Goal: Task Accomplishment & Management: Complete application form

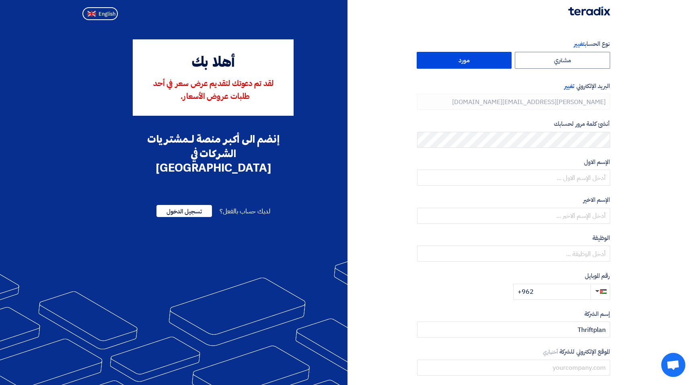
type input "+962 507935833"
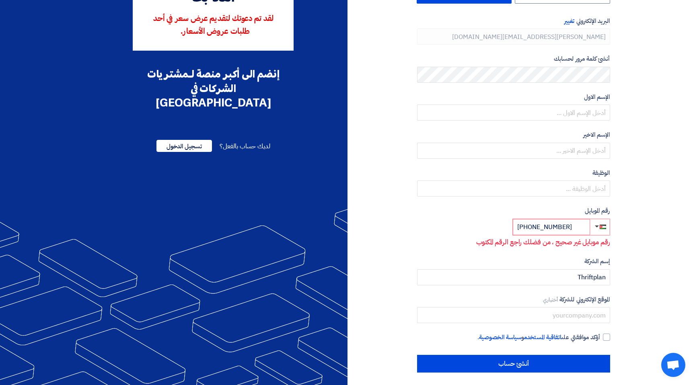
scroll to position [68, 0]
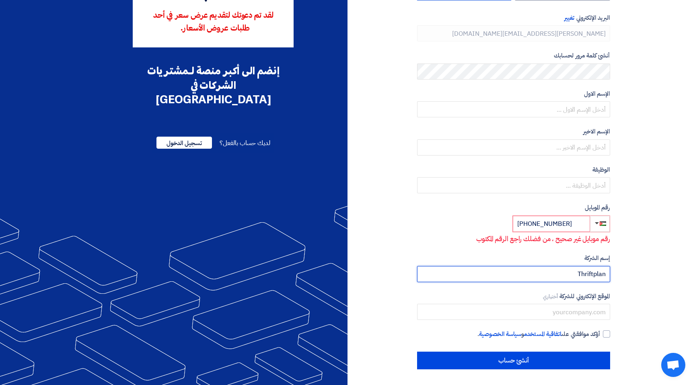
click at [594, 277] on input "Thriftplan" at bounding box center [513, 274] width 193 height 16
type input "ThriftPlan"
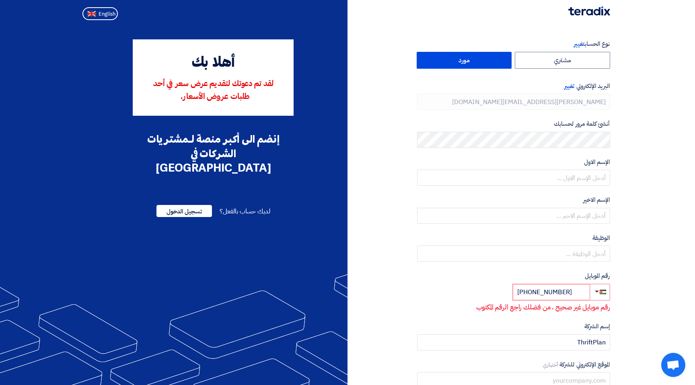
click at [506, 119] on label "أنشئ كلمة مرور لحسابك" at bounding box center [513, 123] width 193 height 9
click at [188, 205] on span "تسجيل الدخول" at bounding box center [184, 211] width 56 height 12
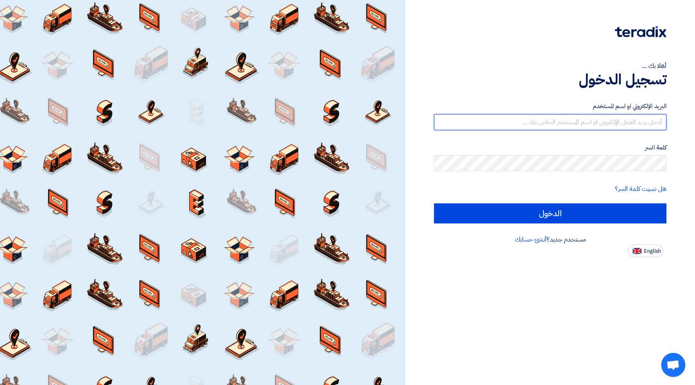
click at [621, 116] on input "text" at bounding box center [550, 122] width 232 height 16
type input "sarah@thriftplan.sa"
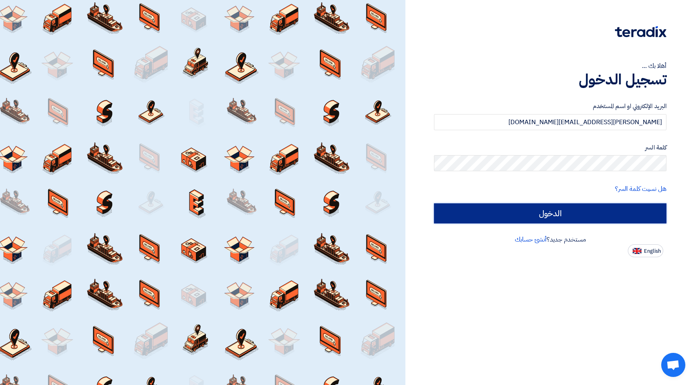
click at [607, 212] on input "الدخول" at bounding box center [550, 214] width 232 height 20
type input "Sign in"
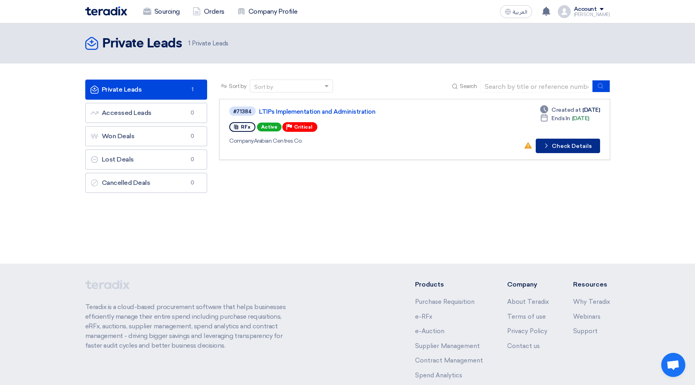
click at [584, 148] on button "Check details Check Details" at bounding box center [568, 146] width 64 height 14
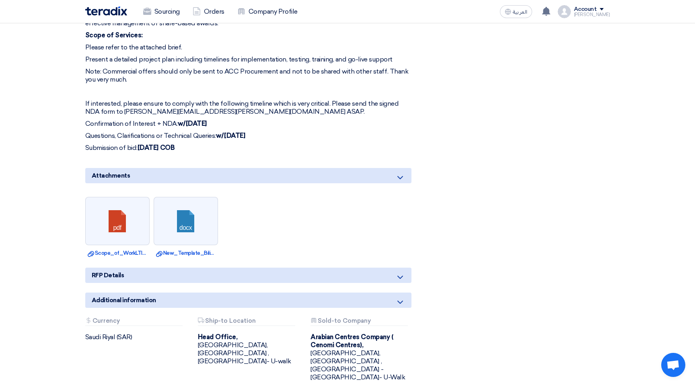
scroll to position [359, 0]
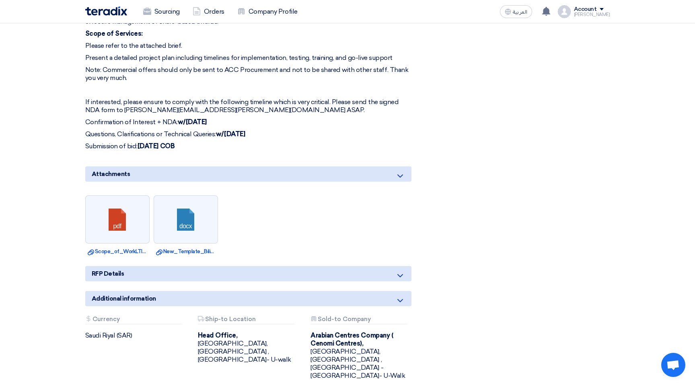
click at [397, 272] on icon at bounding box center [400, 276] width 10 height 10
click at [399, 273] on icon at bounding box center [400, 276] width 10 height 10
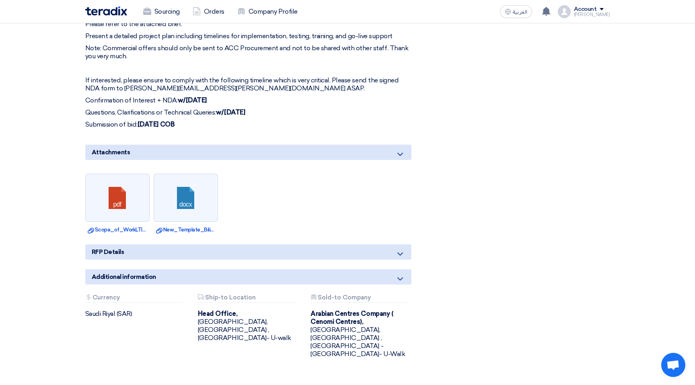
scroll to position [380, 0]
click at [401, 275] on icon at bounding box center [400, 280] width 10 height 10
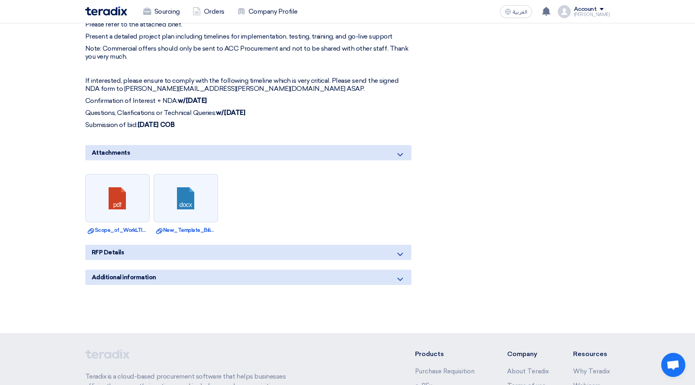
click at [401, 275] on icon at bounding box center [400, 280] width 10 height 10
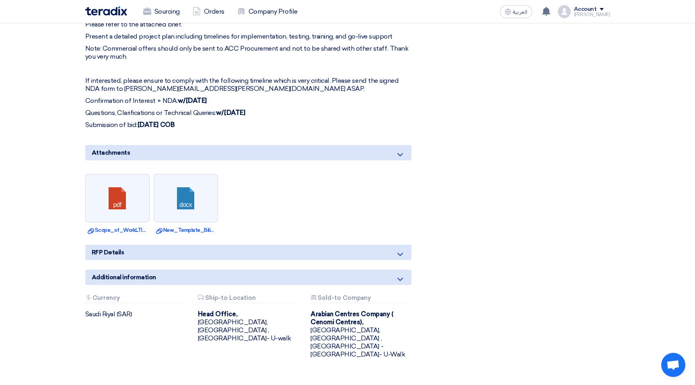
click at [402, 256] on icon at bounding box center [400, 255] width 10 height 10
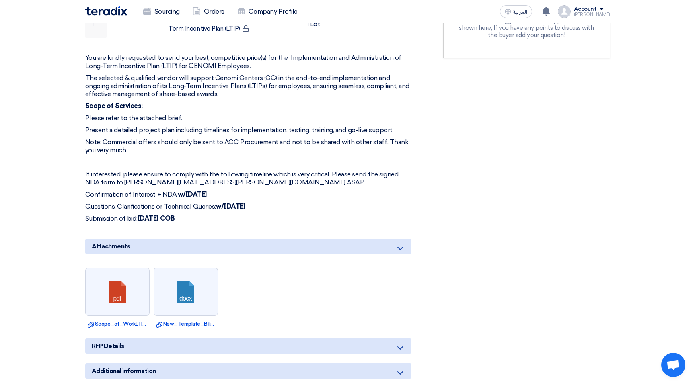
scroll to position [300, 0]
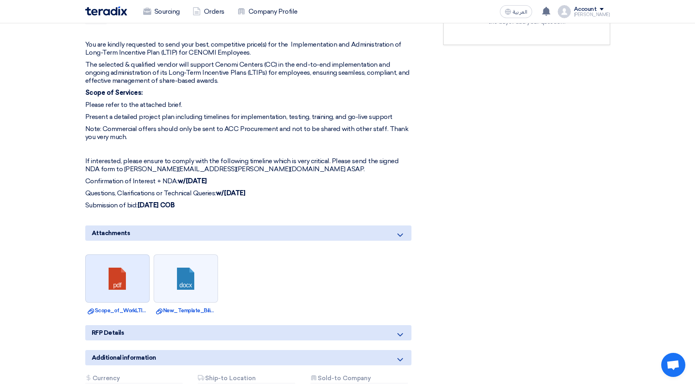
click at [134, 275] on link at bounding box center [118, 279] width 64 height 48
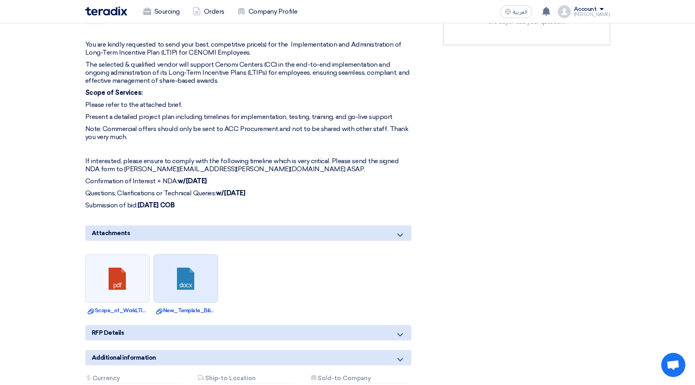
click at [196, 275] on link at bounding box center [186, 279] width 64 height 48
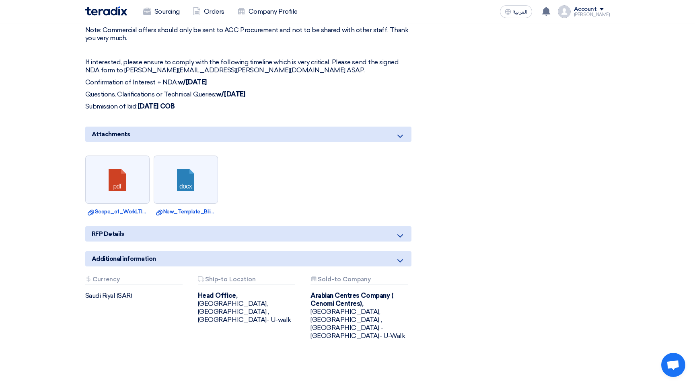
scroll to position [420, 0]
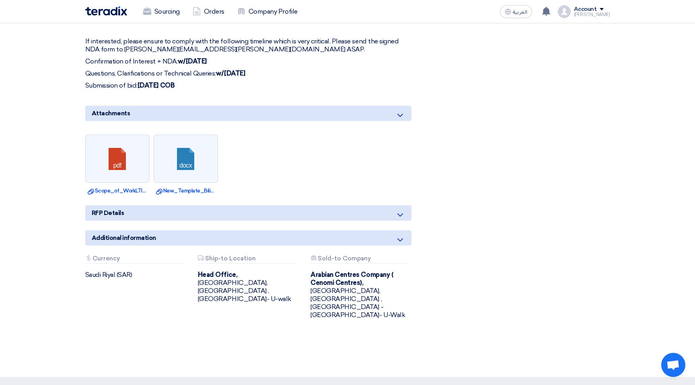
click at [396, 215] on icon at bounding box center [400, 215] width 10 height 10
click at [403, 213] on icon at bounding box center [400, 215] width 10 height 10
click at [401, 234] on div "Additional information" at bounding box center [248, 237] width 326 height 15
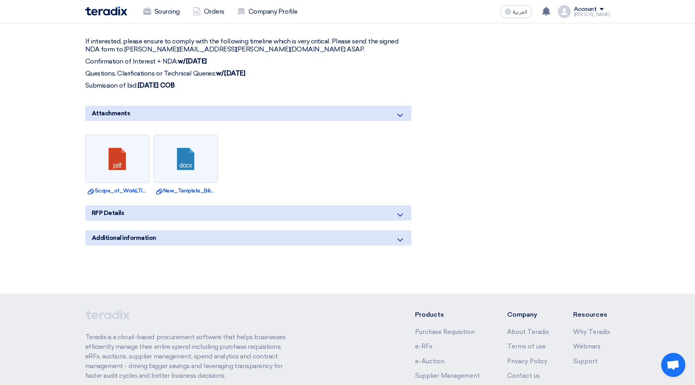
click at [401, 234] on div "Additional information" at bounding box center [248, 237] width 326 height 15
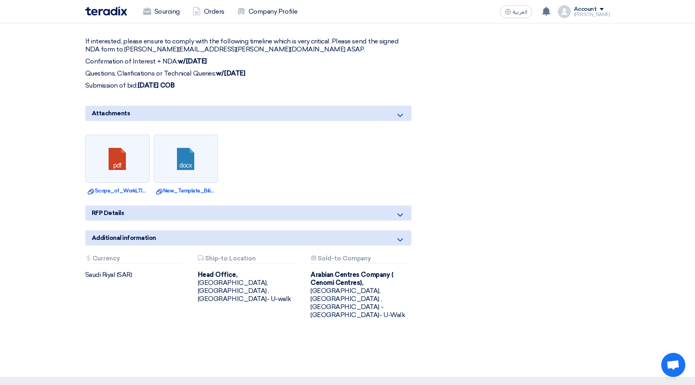
click at [128, 268] on div "Attachments Currency Saudi Riyal (SAR)" at bounding box center [135, 267] width 101 height 24
click at [123, 263] on div "Attachments Currency" at bounding box center [133, 259] width 97 height 8
click at [246, 275] on div "Head Office, Riyadh, Saudi Arabia ,King Saud University- U-walk" at bounding box center [248, 287] width 101 height 32
click at [368, 292] on div "Arabian Centres Company ( Cenomi Centres), Riyadh, Saudi Arabia ,Riyadh - King …" at bounding box center [361, 295] width 101 height 48
click at [177, 191] on link "Download file New_Template_Bilingual_Cenomi_Centers_NDA_dated_MAR.docx" at bounding box center [186, 191] width 60 height 8
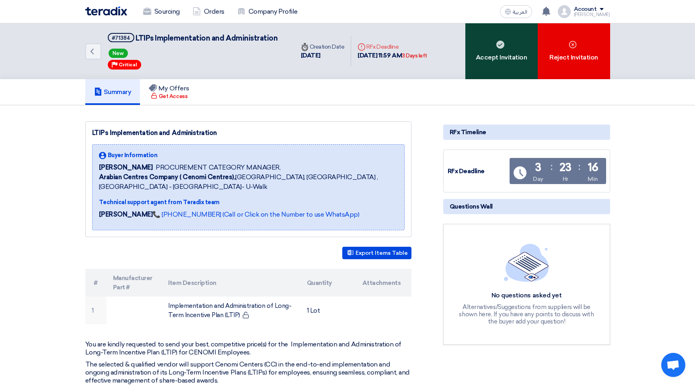
click at [486, 55] on div "Accept Invitation" at bounding box center [501, 51] width 72 height 56
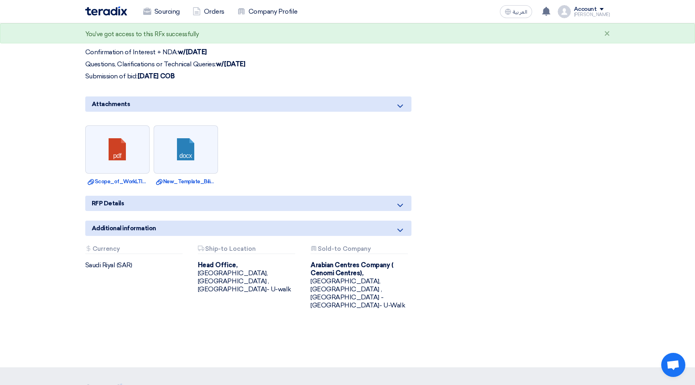
scroll to position [487, 0]
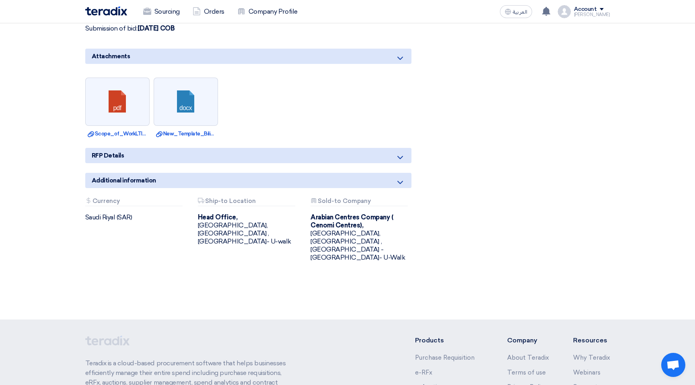
click at [387, 158] on div "RFP Details" at bounding box center [248, 155] width 326 height 15
click at [405, 158] on div "RFP Details" at bounding box center [248, 155] width 326 height 15
click at [193, 115] on link at bounding box center [186, 102] width 64 height 48
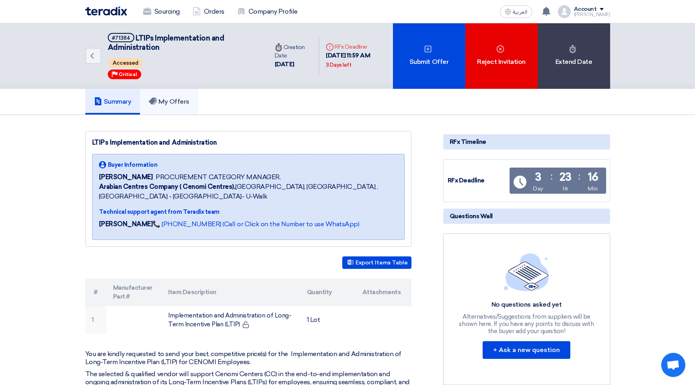
click at [189, 98] on h5 "My Offers" at bounding box center [169, 102] width 41 height 8
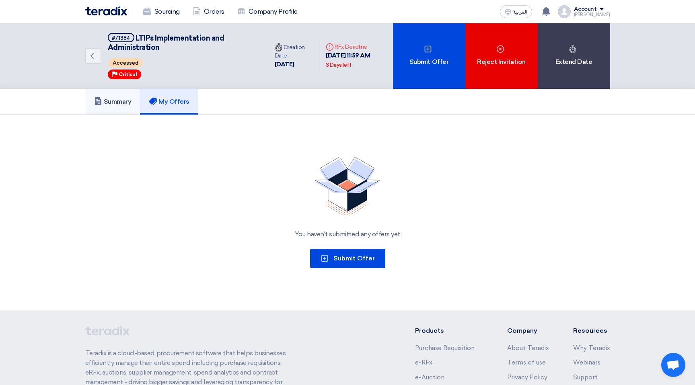
click at [123, 103] on h5 "Summary" at bounding box center [112, 102] width 37 height 8
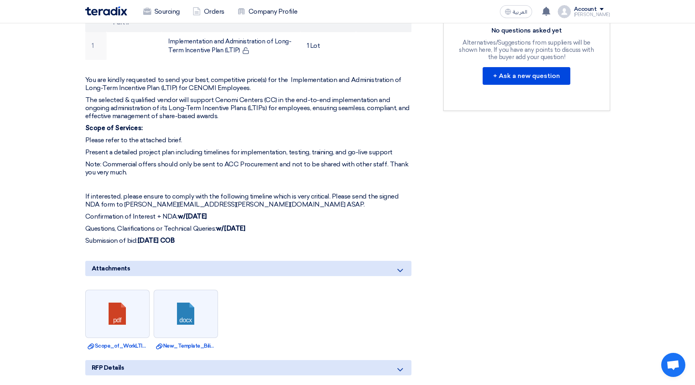
scroll to position [303, 0]
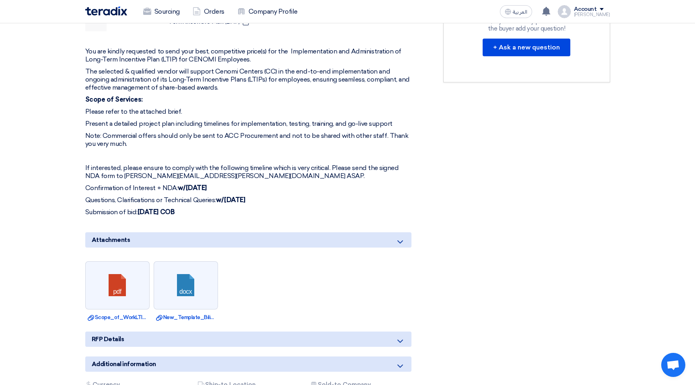
click at [165, 176] on p "If interested, please ensure to comply with the following timeline which is ver…" at bounding box center [248, 172] width 326 height 16
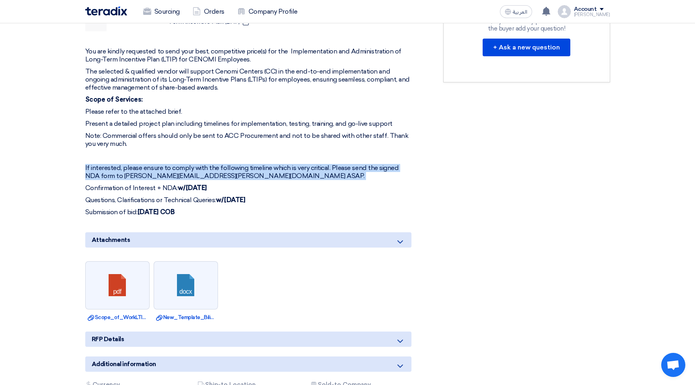
click at [165, 176] on p "If interested, please ensure to comply with the following timeline which is ver…" at bounding box center [248, 172] width 326 height 16
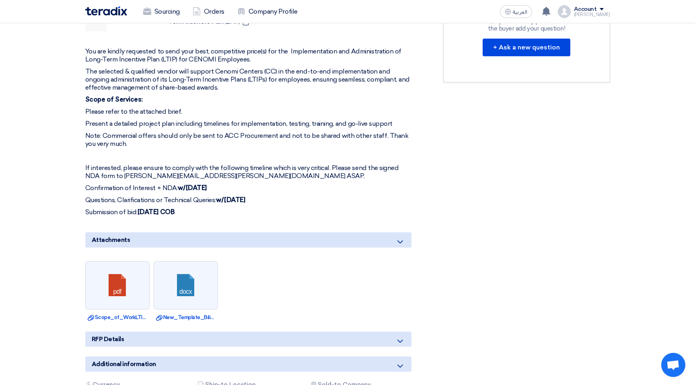
click at [181, 177] on p "If interested, please ensure to comply with the following timeline which is ver…" at bounding box center [248, 172] width 326 height 16
drag, startPoint x: 197, startPoint y: 177, endPoint x: 124, endPoint y: 173, distance: 73.3
click at [124, 173] on p "If interested, please ensure to comply with the following timeline which is ver…" at bounding box center [248, 172] width 326 height 16
click at [134, 174] on p "If interested, please ensure to comply with the following timeline which is ver…" at bounding box center [248, 172] width 326 height 16
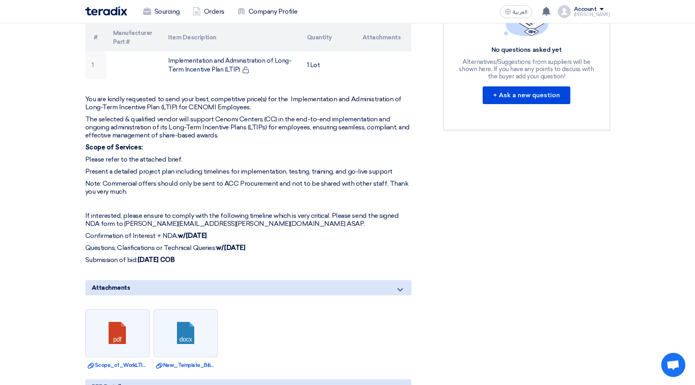
scroll to position [271, 0]
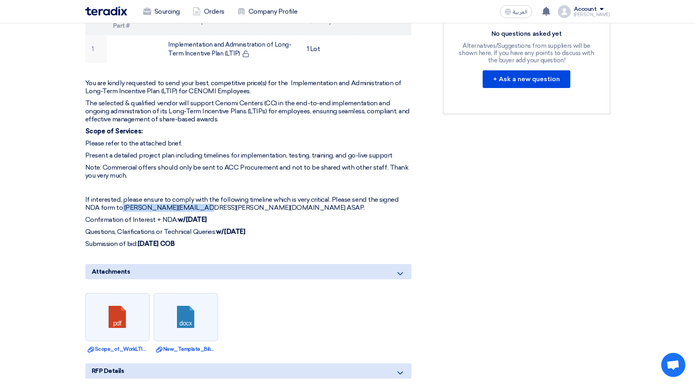
drag, startPoint x: 197, startPoint y: 209, endPoint x: 122, endPoint y: 210, distance: 74.8
click at [122, 210] on p "If interested, please ensure to comply with the following timeline which is ver…" at bounding box center [248, 204] width 326 height 16
copy p "[PERSON_NAME][EMAIL_ADDRESS][PERSON_NAME][DOMAIN_NAME]"
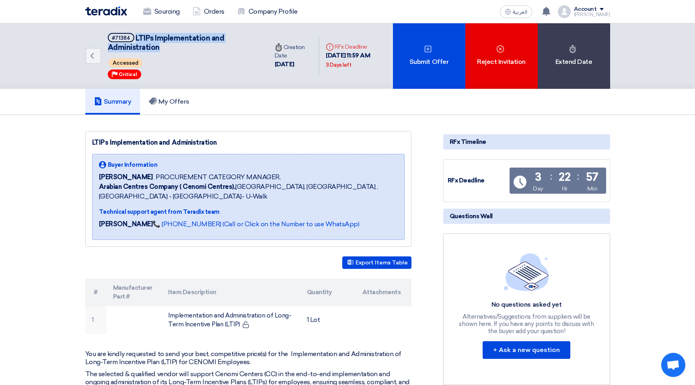
drag, startPoint x: 136, startPoint y: 39, endPoint x: 166, endPoint y: 51, distance: 32.2
click at [166, 51] on h5 "#71384 LTIPs Implementation and Administration" at bounding box center [183, 43] width 151 height 20
copy span "LTIPs Implementation and Administration"
drag, startPoint x: 184, startPoint y: 188, endPoint x: 230, endPoint y: 190, distance: 45.9
click at [230, 190] on b "Arabian Centres Company ( Cenomi Centres)," at bounding box center [167, 187] width 137 height 8
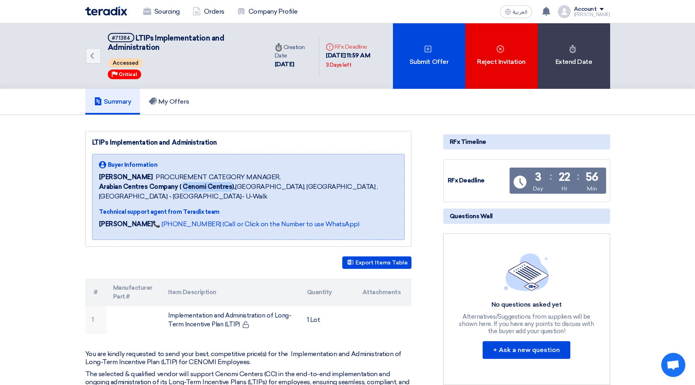
copy b "Cenomi Centres"
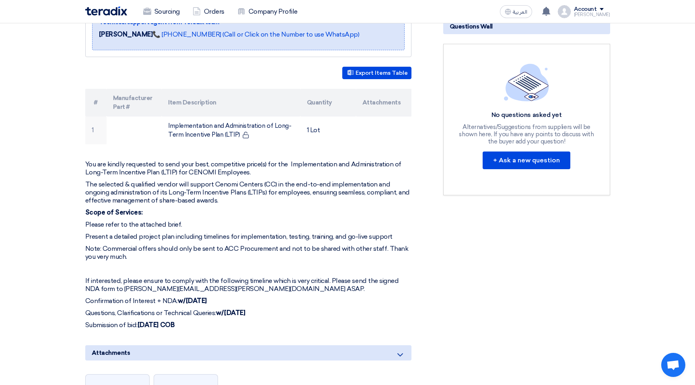
scroll to position [206, 0]
